Goal: Information Seeking & Learning: Check status

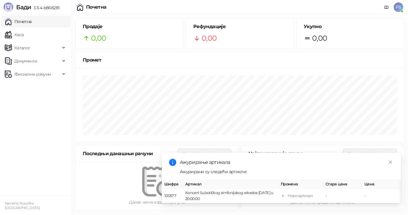
click at [31, 22] on link "Почетна" at bounding box center [18, 22] width 27 height 12
click at [32, 72] on span "Фискални рачуни" at bounding box center [32, 74] width 36 height 12
click at [39, 100] on link "По данима" at bounding box center [23, 100] width 32 height 12
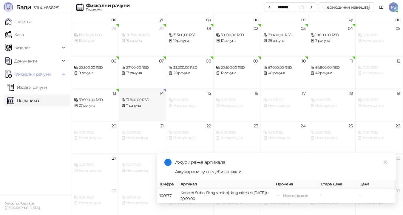
click at [132, 110] on div "14 13.800,00 RSD 11 рачуна" at bounding box center [142, 104] width 47 height 33
click at [142, 106] on div "11 рачуна" at bounding box center [143, 106] width 42 height 6
click at [386, 160] on icon "close" at bounding box center [386, 162] width 4 height 4
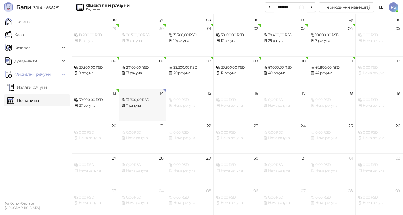
click at [153, 108] on div "11 рачуна" at bounding box center [143, 106] width 42 height 6
click at [158, 107] on div "11 рачуна" at bounding box center [143, 106] width 42 height 6
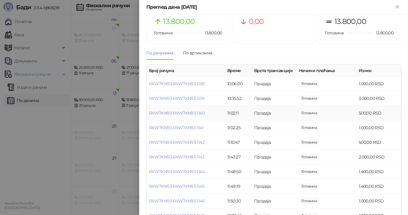
scroll to position [53, 0]
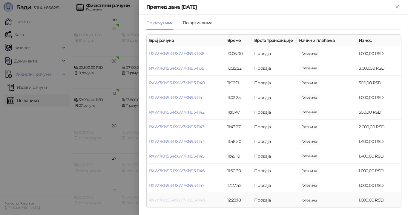
click at [198, 200] on link "RXW7KN93-RXW7KN93-1148" at bounding box center [177, 199] width 56 height 5
